Goal: Task Accomplishment & Management: Manage account settings

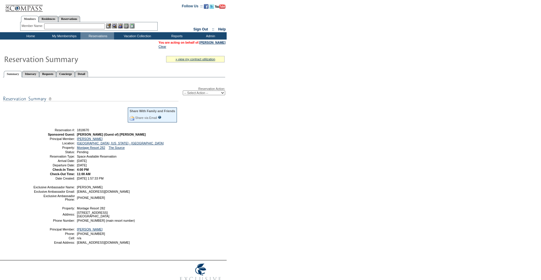
click at [195, 94] on select "-- Select Action -- Modify Reservation Dates Modify Reservation Cost Modify Occ…" at bounding box center [204, 92] width 42 height 5
select select "ConfirmRes"
click at [183, 92] on select "-- Select Action -- Modify Reservation Dates Modify Reservation Cost Modify Occ…" at bounding box center [204, 92] width 42 height 5
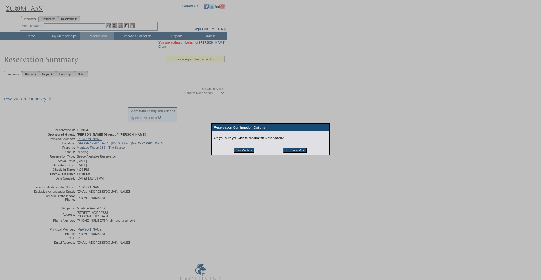
click at [246, 149] on input "Yes, Confirm" at bounding box center [244, 150] width 20 height 5
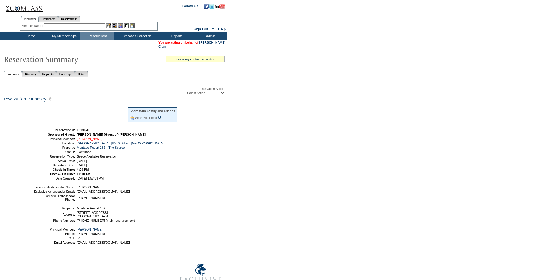
click at [102, 140] on link "[PERSON_NAME]" at bounding box center [90, 139] width 26 height 4
